Goal: Task Accomplishment & Management: Complete application form

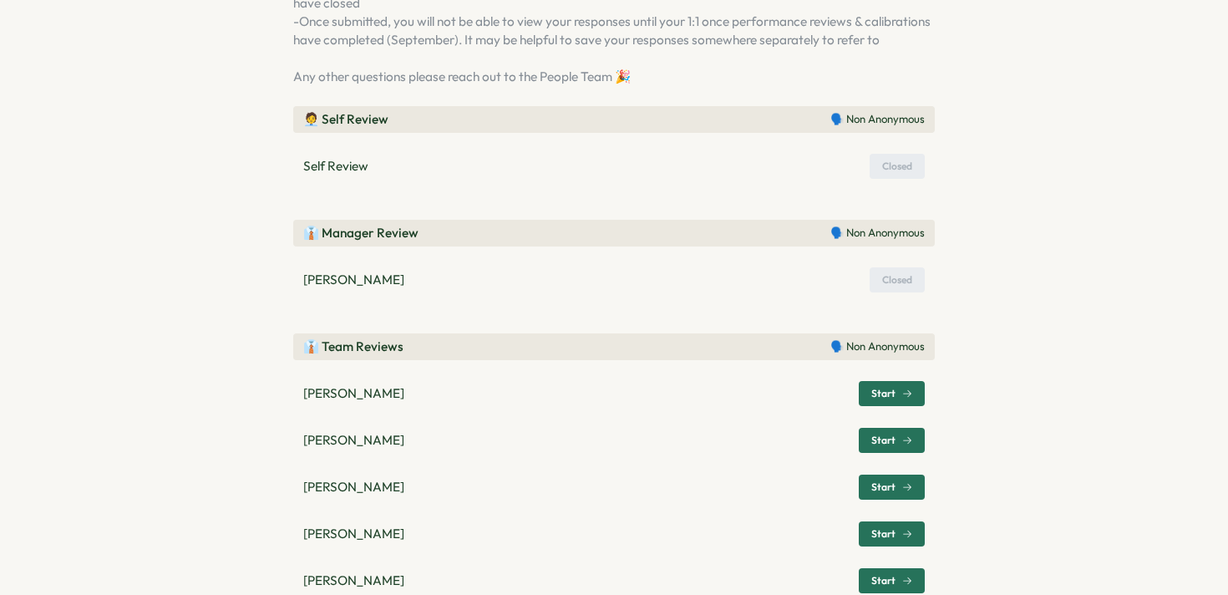
scroll to position [478, 0]
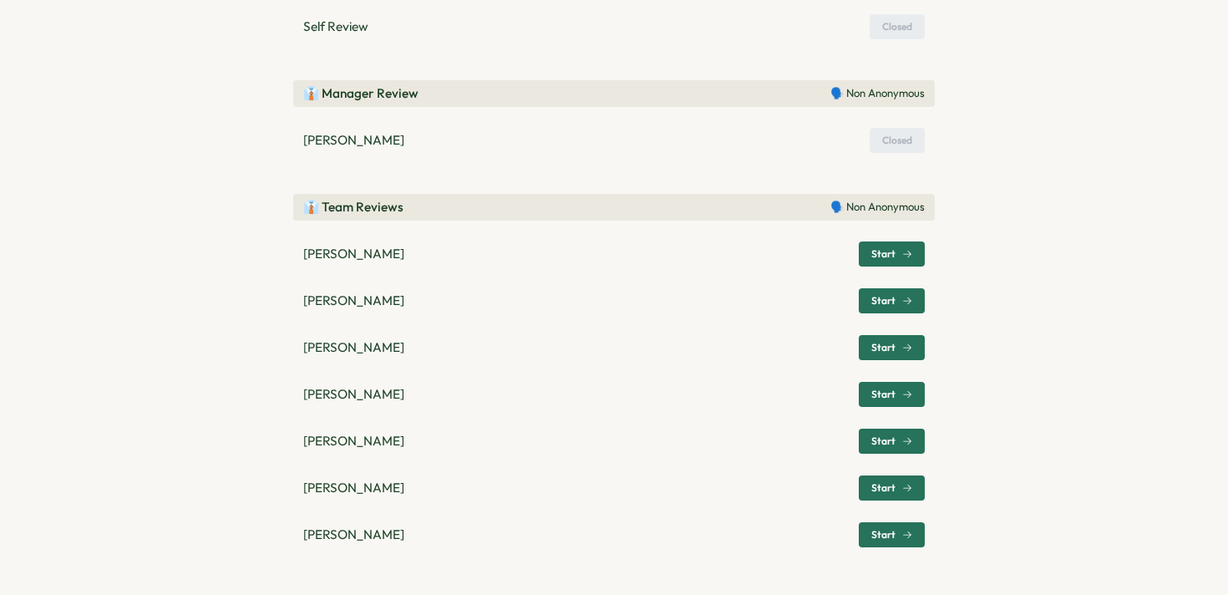
click at [878, 259] on span "Start" at bounding box center [884, 254] width 24 height 10
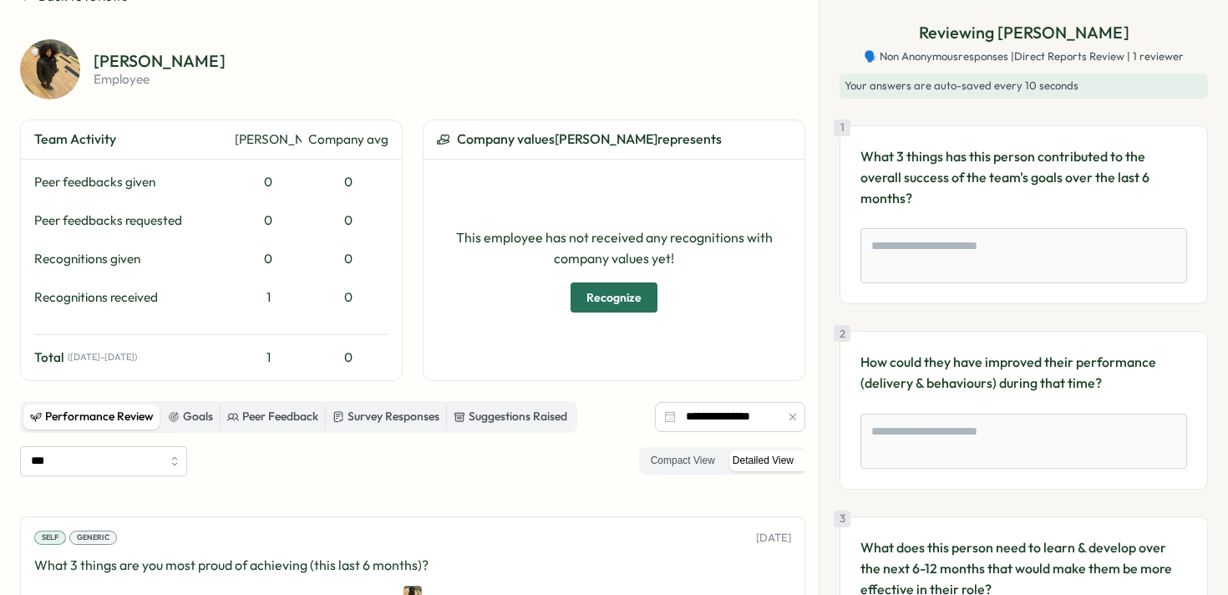
scroll to position [105, 0]
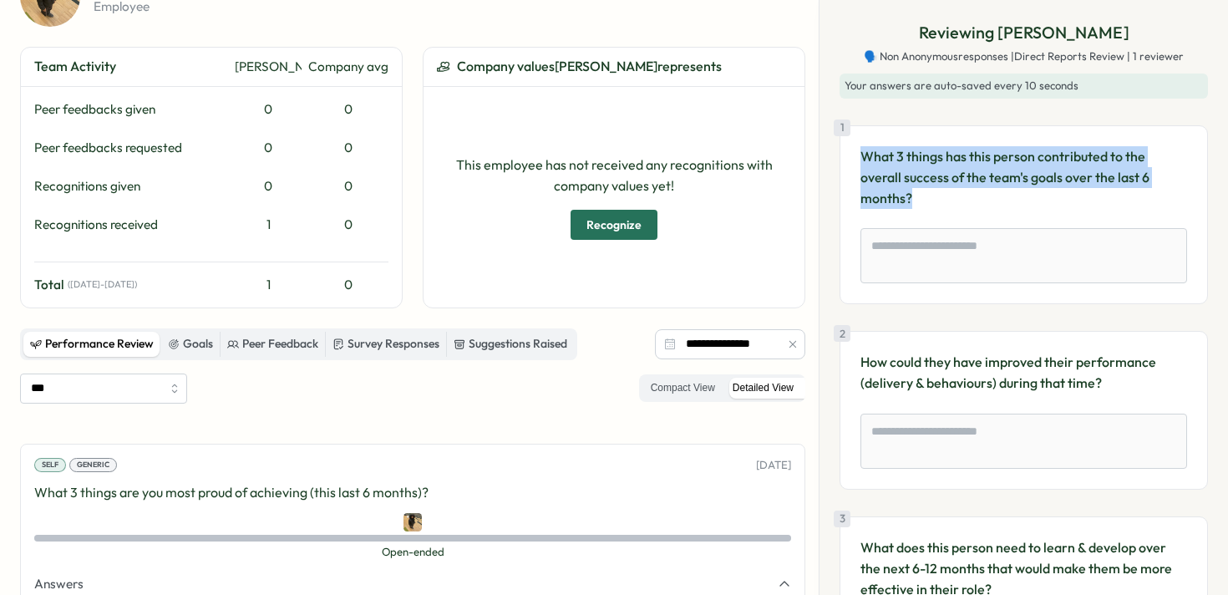
drag, startPoint x: 927, startPoint y: 201, endPoint x: 863, endPoint y: 162, distance: 74.7
click at [863, 162] on p "What 3 things has this person contributed to the overall success of the team's …" at bounding box center [1024, 177] width 327 height 62
copy p "What 3 things has this person contributed to the overall success of the team's …"
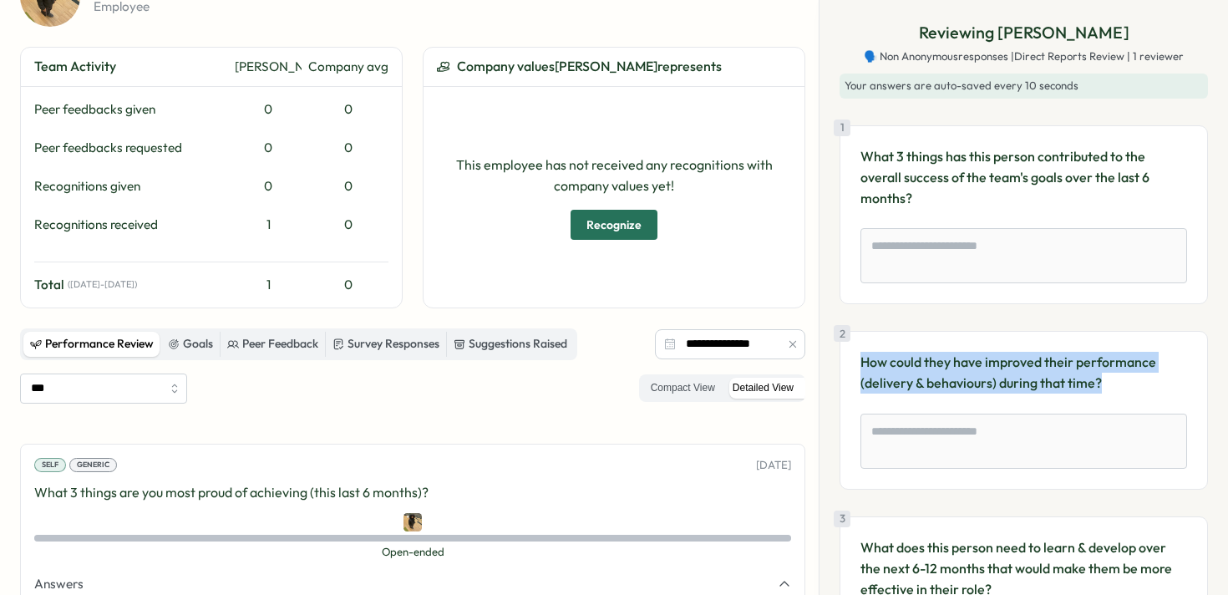
drag, startPoint x: 1114, startPoint y: 385, endPoint x: 861, endPoint y: 369, distance: 253.7
click at [862, 369] on p "How could they have improved their performance (delivery & behaviours) during t…" at bounding box center [1024, 373] width 327 height 42
copy p "How could they have improved their performance (delivery & behaviours) during t…"
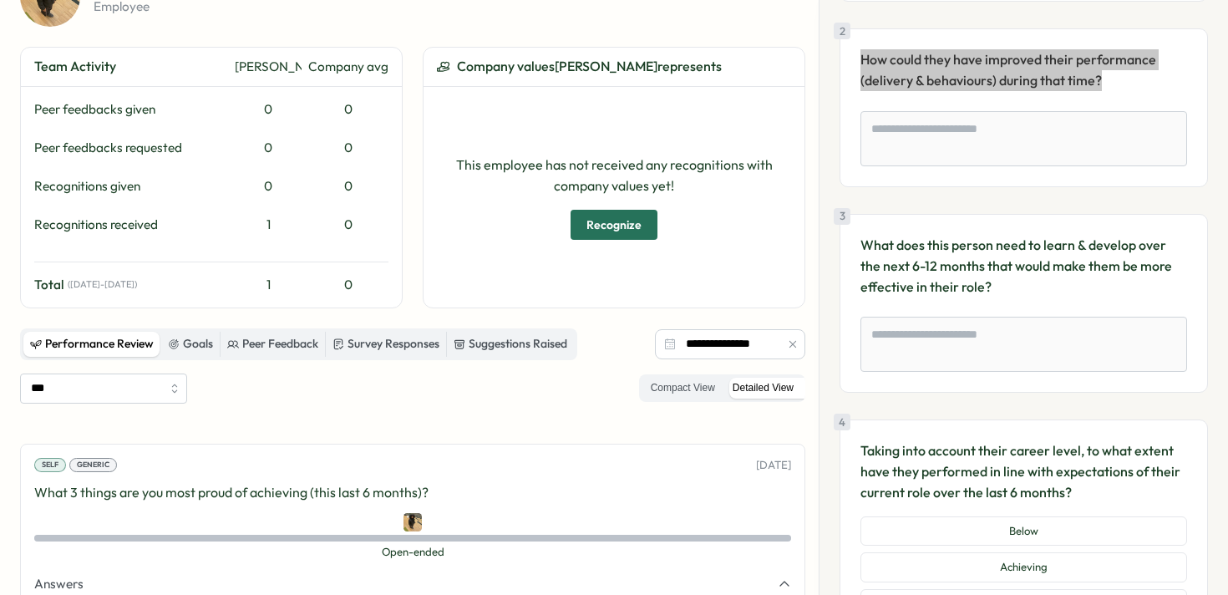
scroll to position [312, 0]
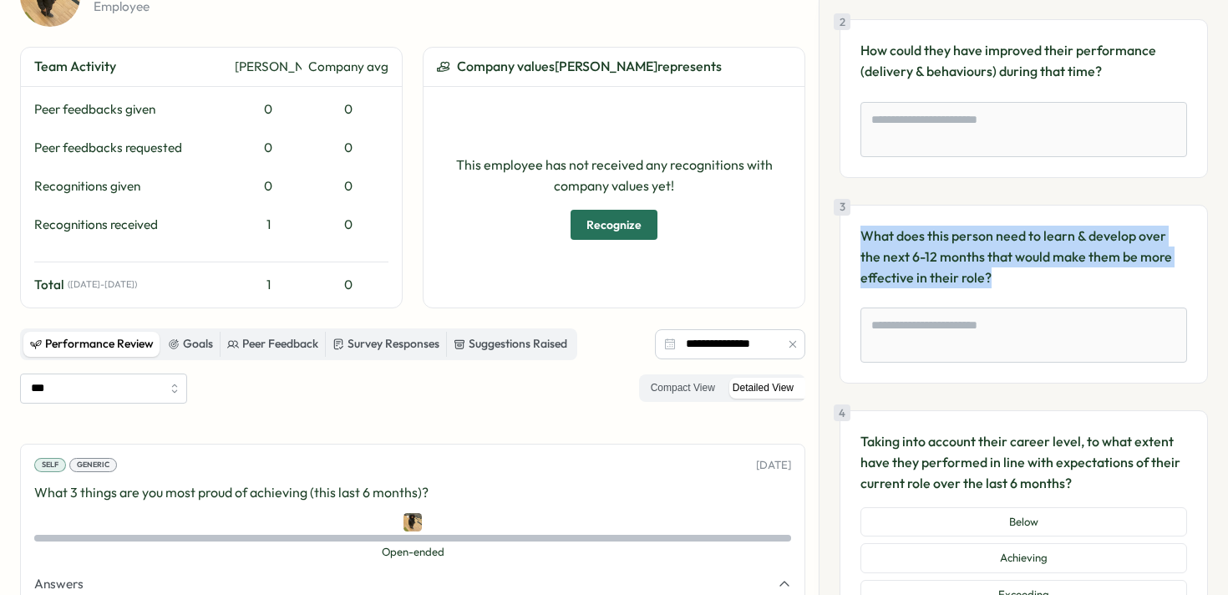
drag, startPoint x: 1007, startPoint y: 278, endPoint x: 860, endPoint y: 237, distance: 152.7
click at [860, 237] on div "3 What does this person need to learn & develop over the next 6-12 months that …" at bounding box center [1024, 294] width 369 height 179
copy p "What does this person need to learn & develop over the next 6-12 months that wo…"
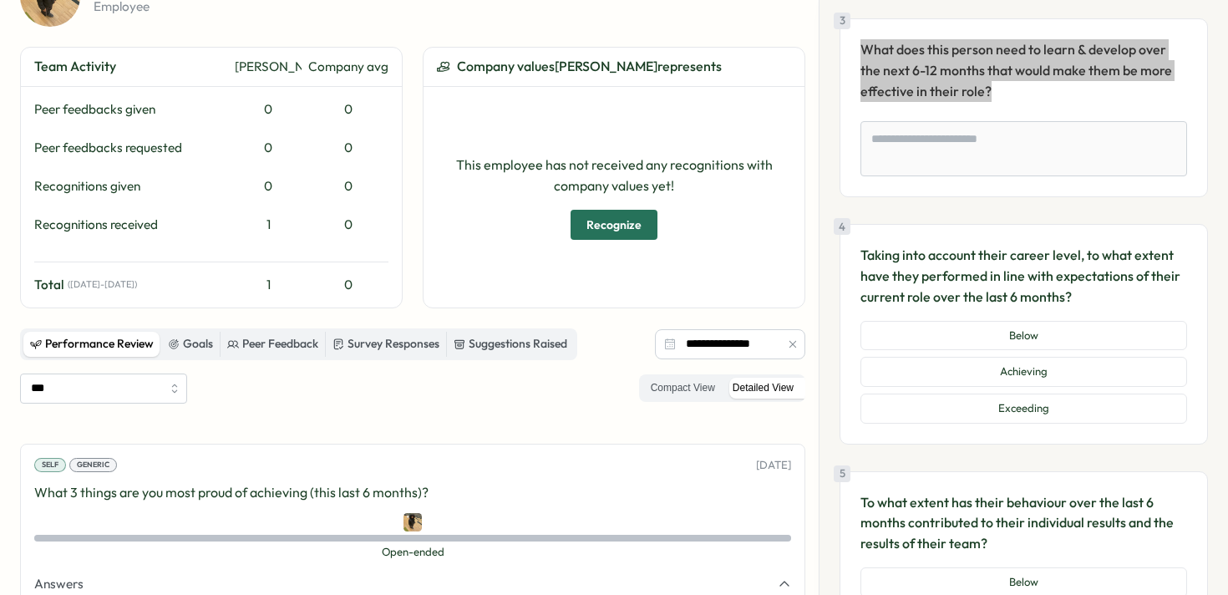
scroll to position [500, 0]
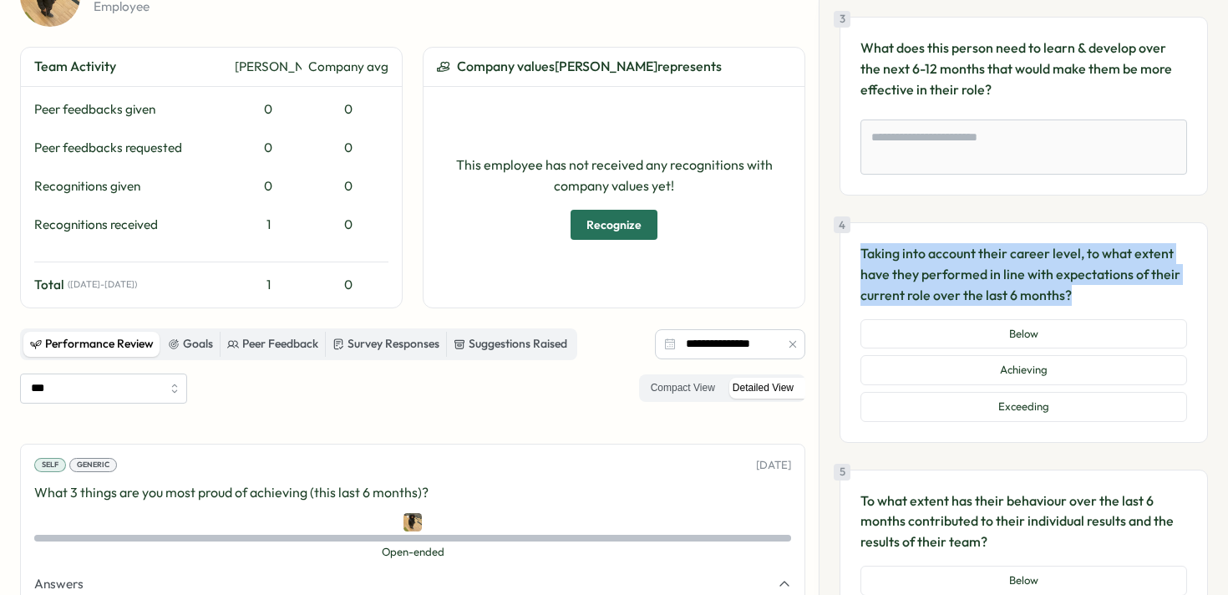
drag, startPoint x: 1030, startPoint y: 289, endPoint x: 859, endPoint y: 257, distance: 173.6
click at [859, 257] on div "4 Taking into account their career level, to what extent have they performed in…" at bounding box center [1024, 332] width 369 height 220
copy p "Taking into account their career level, to what extent have they performed in l…"
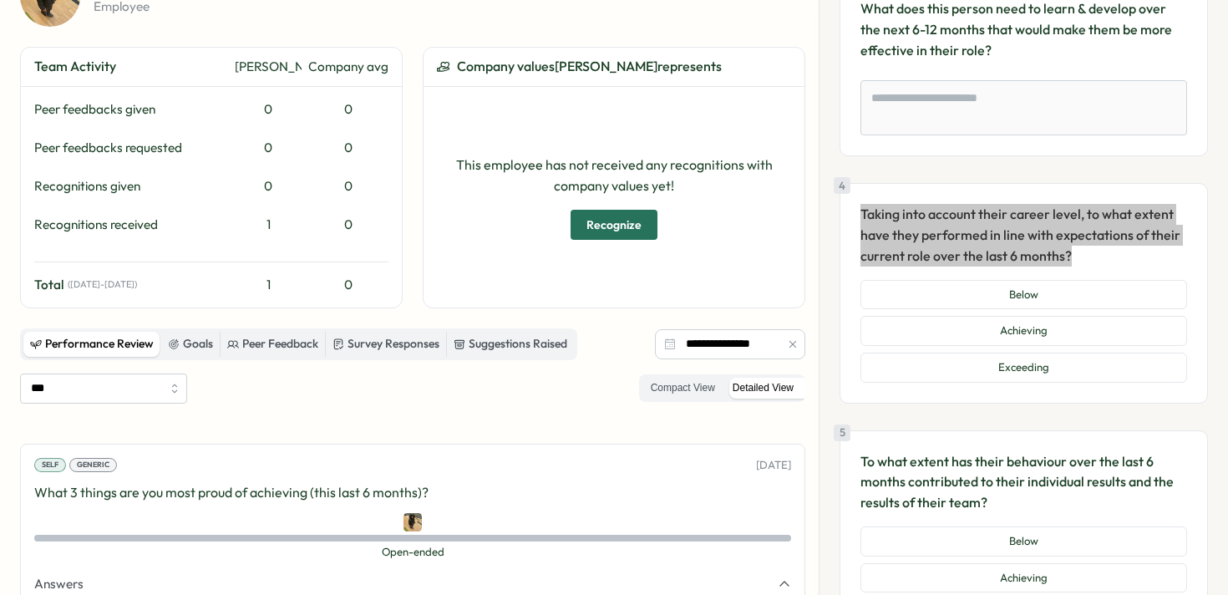
scroll to position [535, 0]
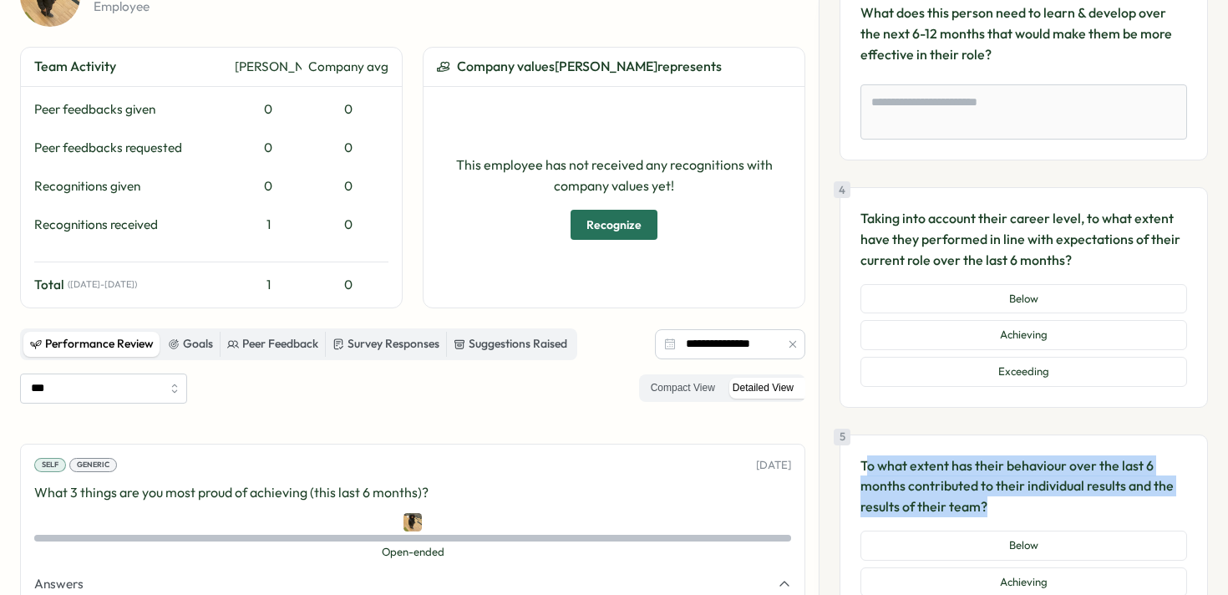
drag, startPoint x: 1005, startPoint y: 511, endPoint x: 864, endPoint y: 468, distance: 147.8
click at [864, 468] on p "To what extent has their behaviour over the last 6 months contributed to their …" at bounding box center [1024, 486] width 327 height 62
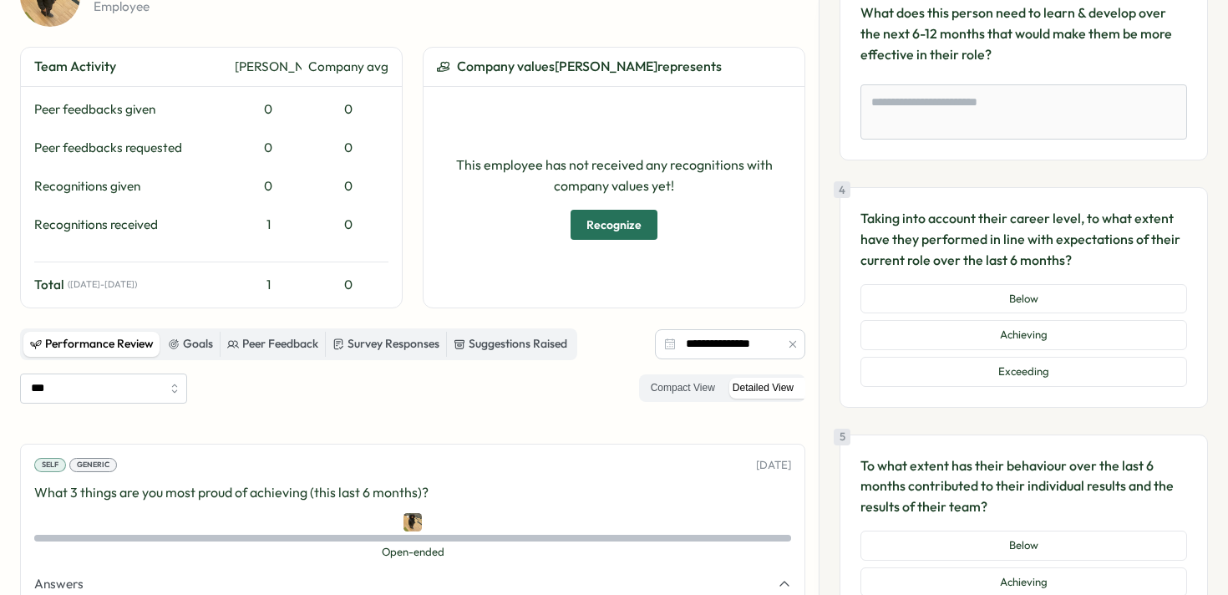
click at [857, 468] on div "5 To what extent has their behaviour over the last 6 months contributed to thei…" at bounding box center [1024, 545] width 369 height 220
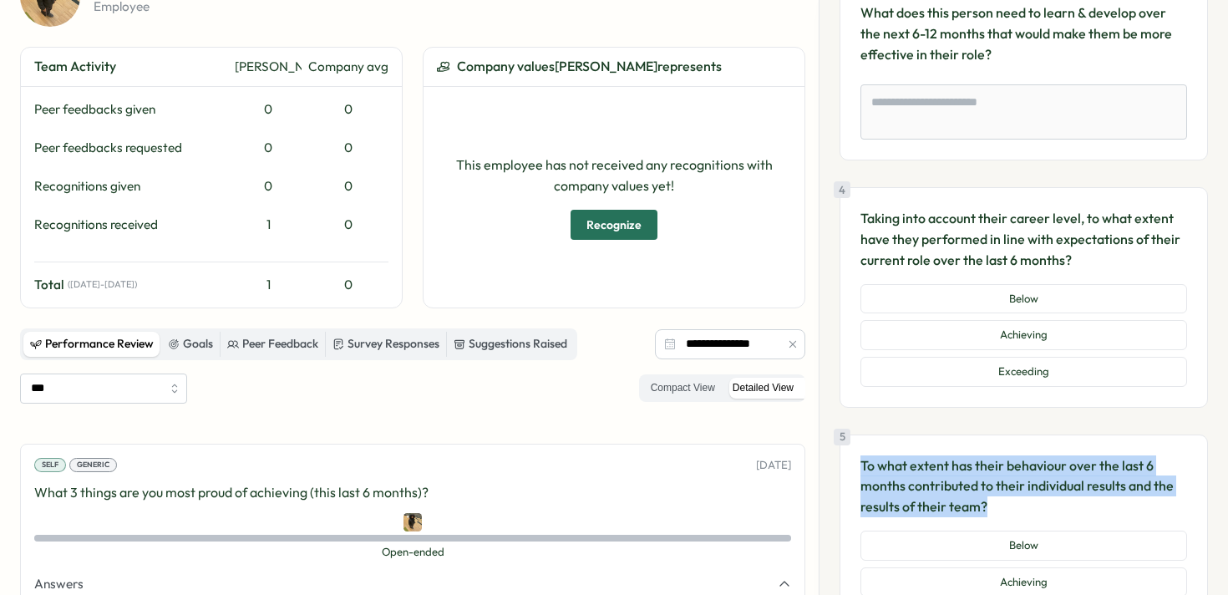
drag, startPoint x: 917, startPoint y: 491, endPoint x: 859, endPoint y: 464, distance: 63.6
click at [859, 464] on div "5 To what extent has their behaviour over the last 6 months contributed to thei…" at bounding box center [1024, 545] width 369 height 220
copy p "To what extent has their behaviour over the last 6 months contributed to their …"
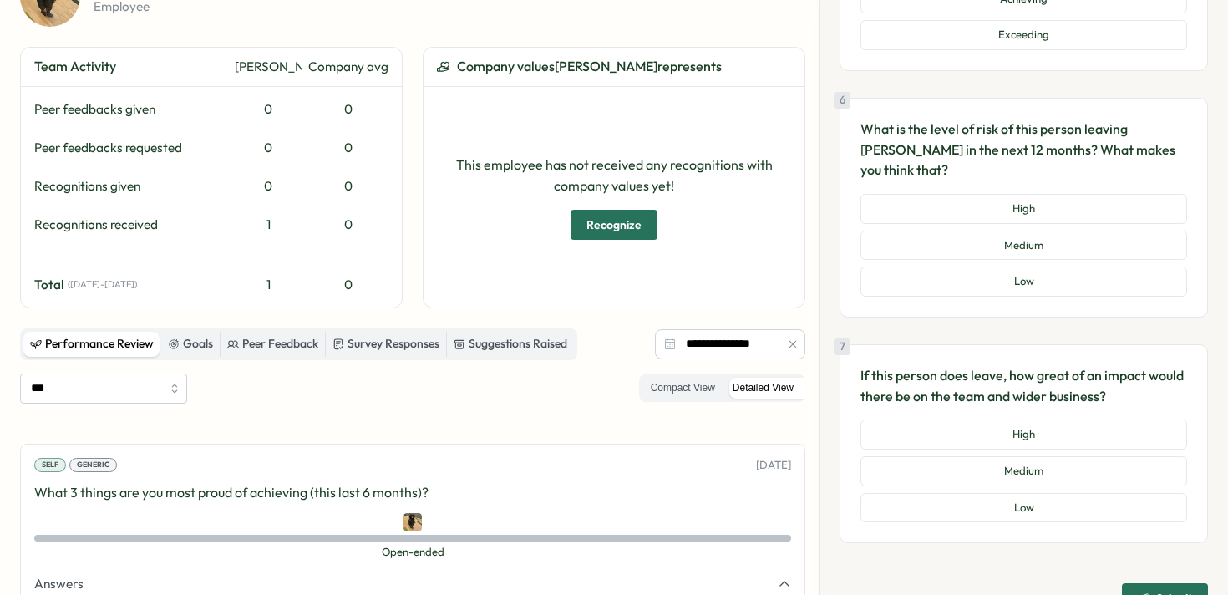
scroll to position [1121, 0]
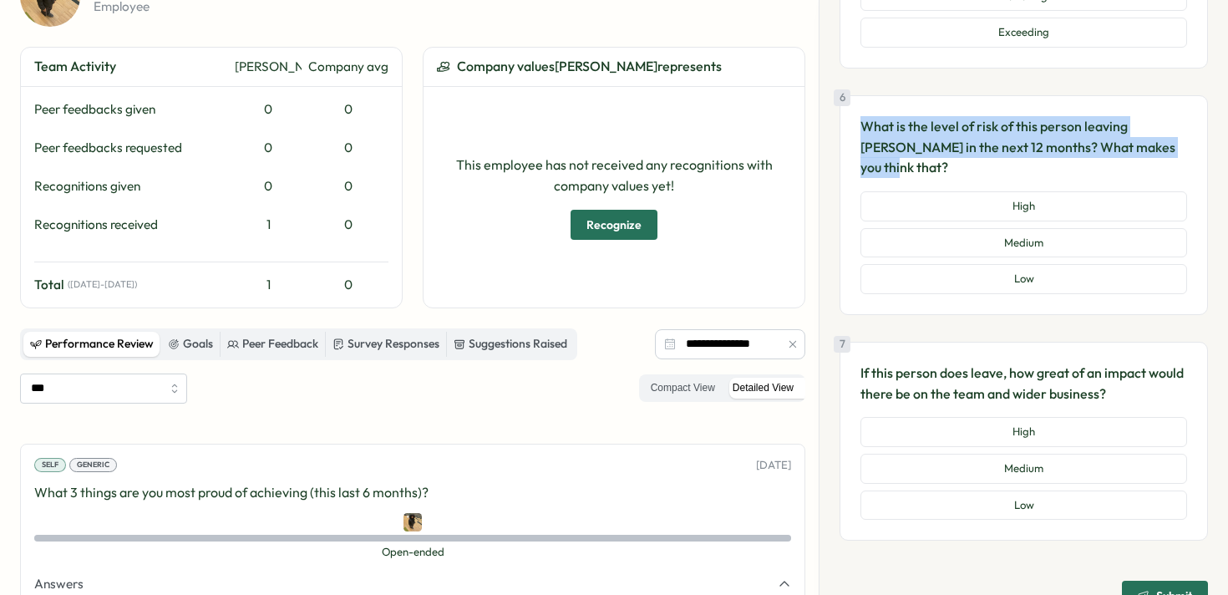
drag, startPoint x: 1151, startPoint y: 149, endPoint x: 862, endPoint y: 132, distance: 288.8
click at [862, 132] on p "What is the level of risk of this person leaving [PERSON_NAME] in the next 12 m…" at bounding box center [1024, 147] width 327 height 62
copy p "What is the level of risk of this person leaving [PERSON_NAME] in the next 12 m…"
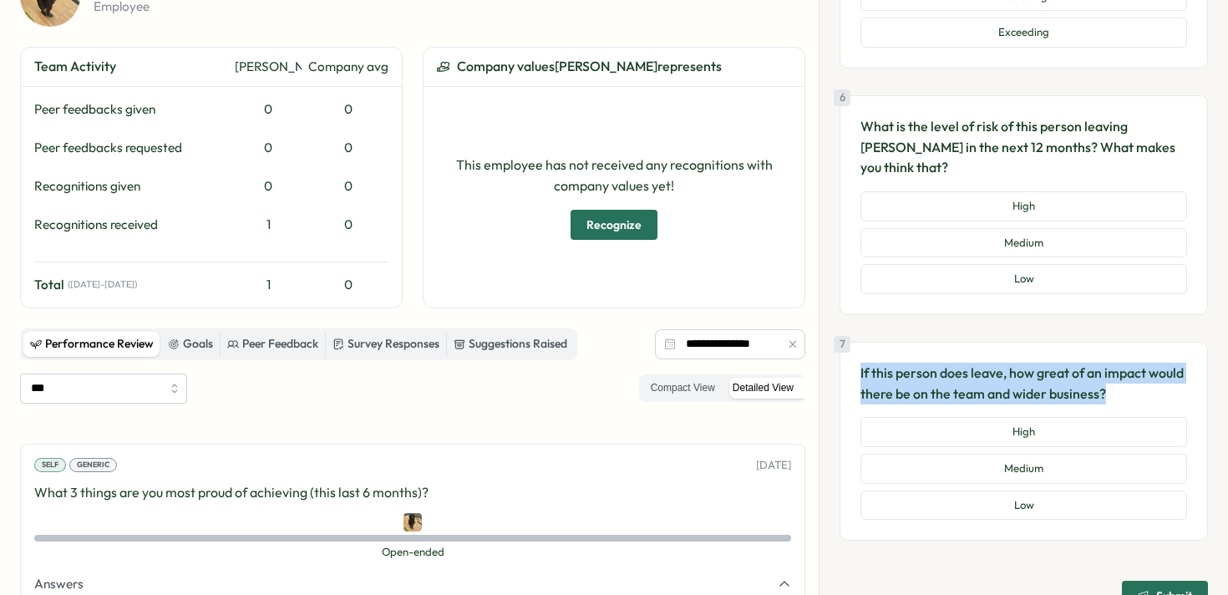
drag, startPoint x: 1142, startPoint y: 376, endPoint x: 852, endPoint y: 358, distance: 290.6
click at [852, 357] on div "7 If this person does leave, how great of an impact would there be on the team …" at bounding box center [1024, 441] width 369 height 199
copy p "If this person does leave, how great of an impact would there be on the team an…"
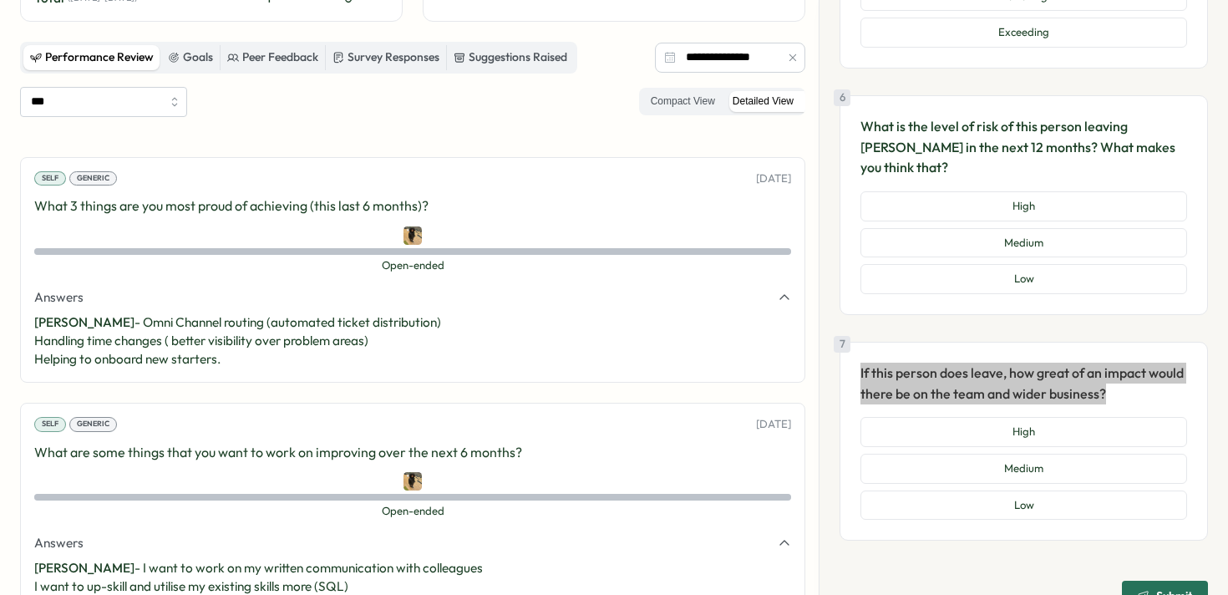
scroll to position [394, 0]
